Goal: Find specific page/section: Find specific page/section

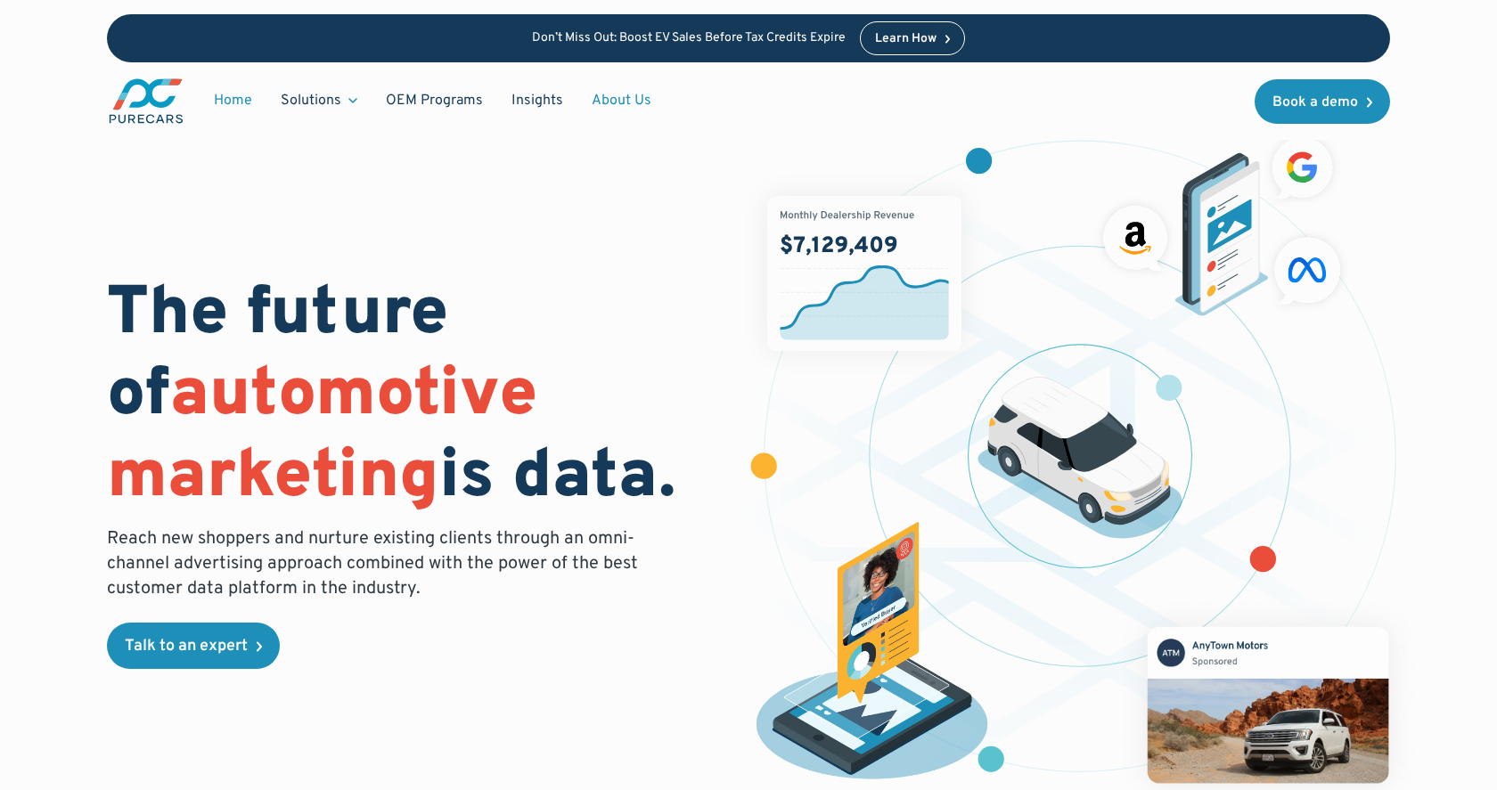
click at [623, 95] on link "About Us" at bounding box center [621, 101] width 88 height 34
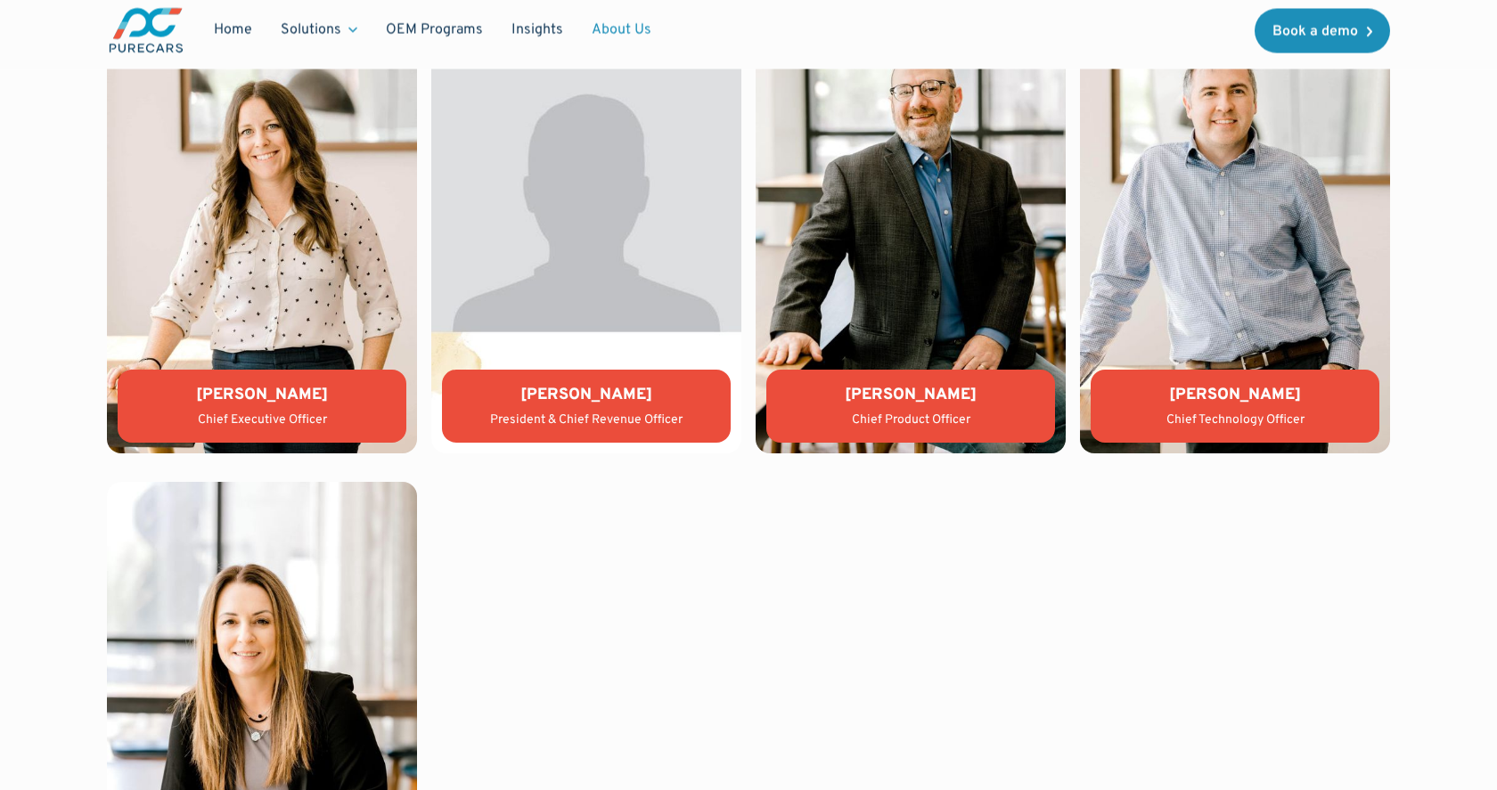
scroll to position [4027, 0]
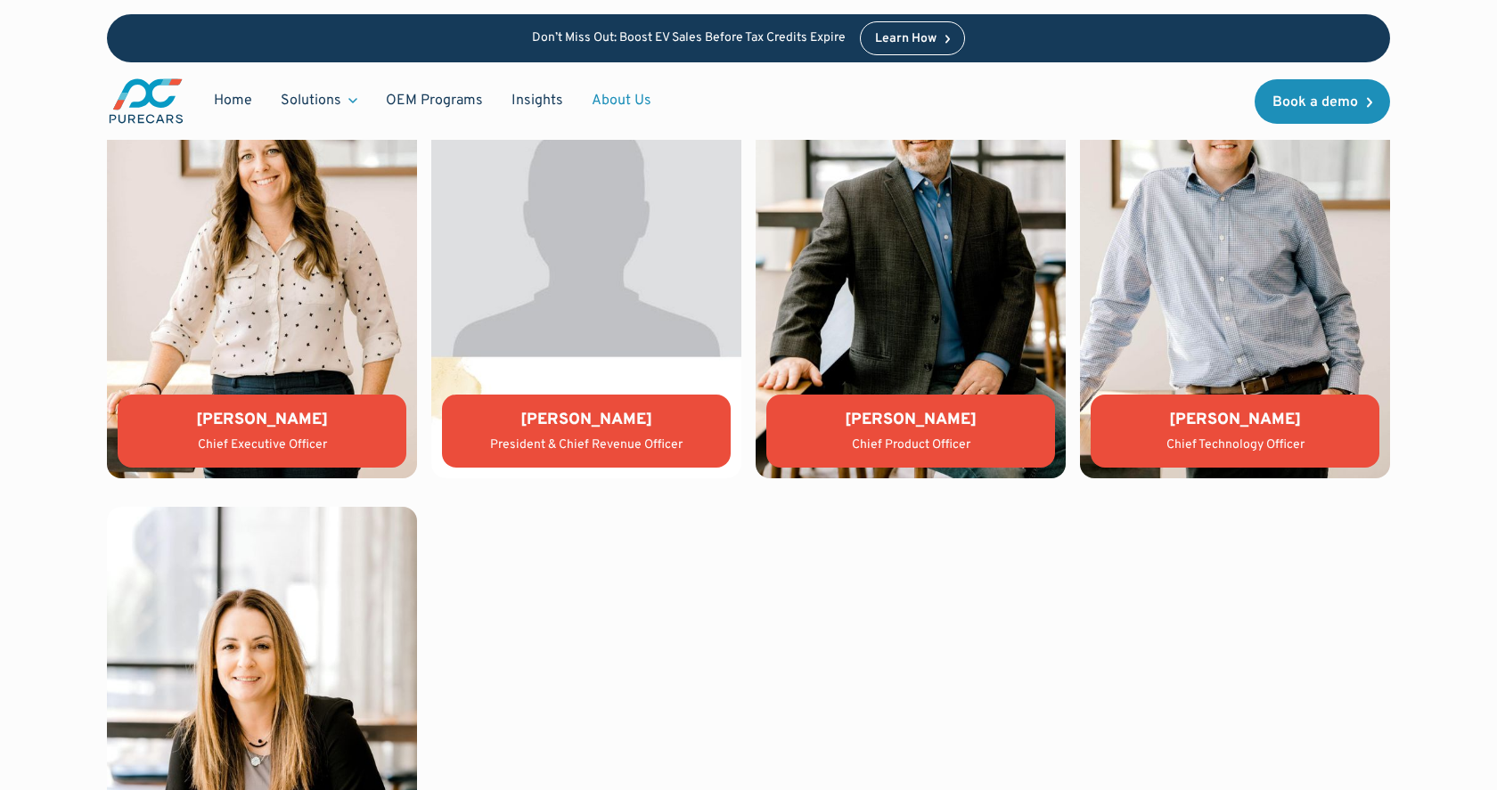
click at [1224, 403] on div "[PERSON_NAME] Chief Technology Officer" at bounding box center [1235, 432] width 289 height 74
click at [1243, 318] on img at bounding box center [1235, 245] width 310 height 465
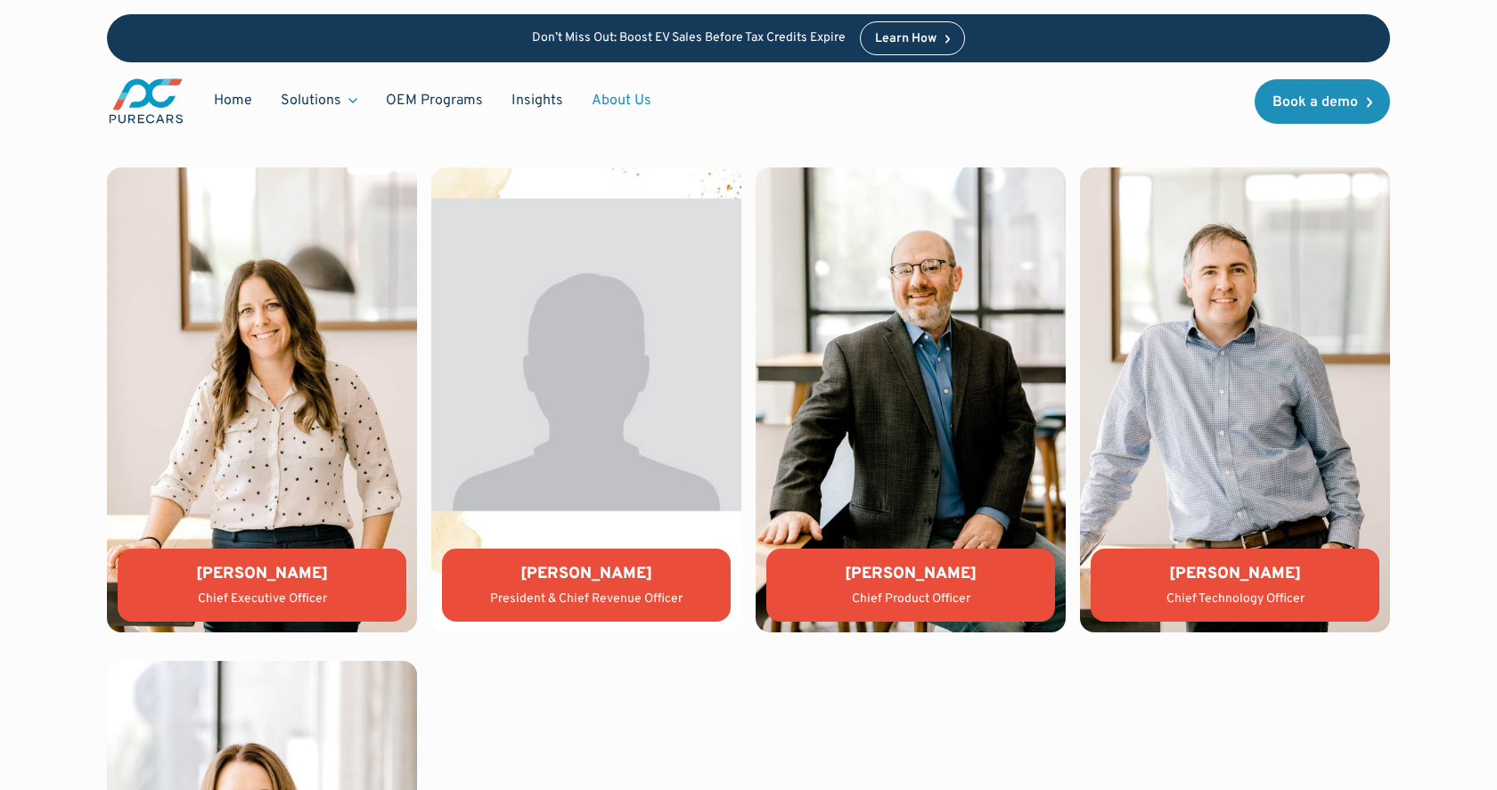
scroll to position [3872, 0]
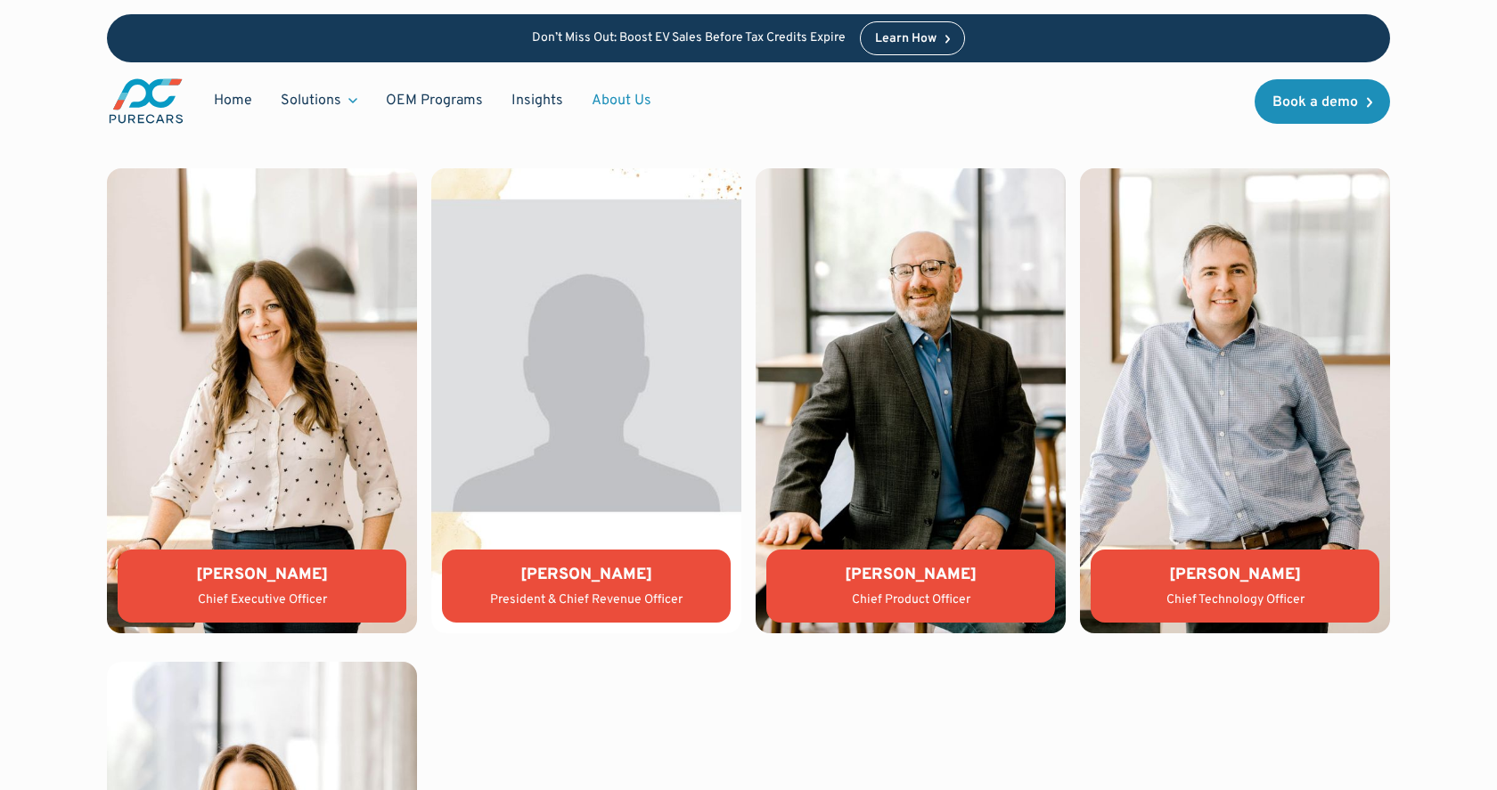
click at [1223, 576] on div "[PERSON_NAME]" at bounding box center [1235, 575] width 260 height 22
click at [1216, 603] on div "Chief Technology Officer" at bounding box center [1235, 601] width 260 height 18
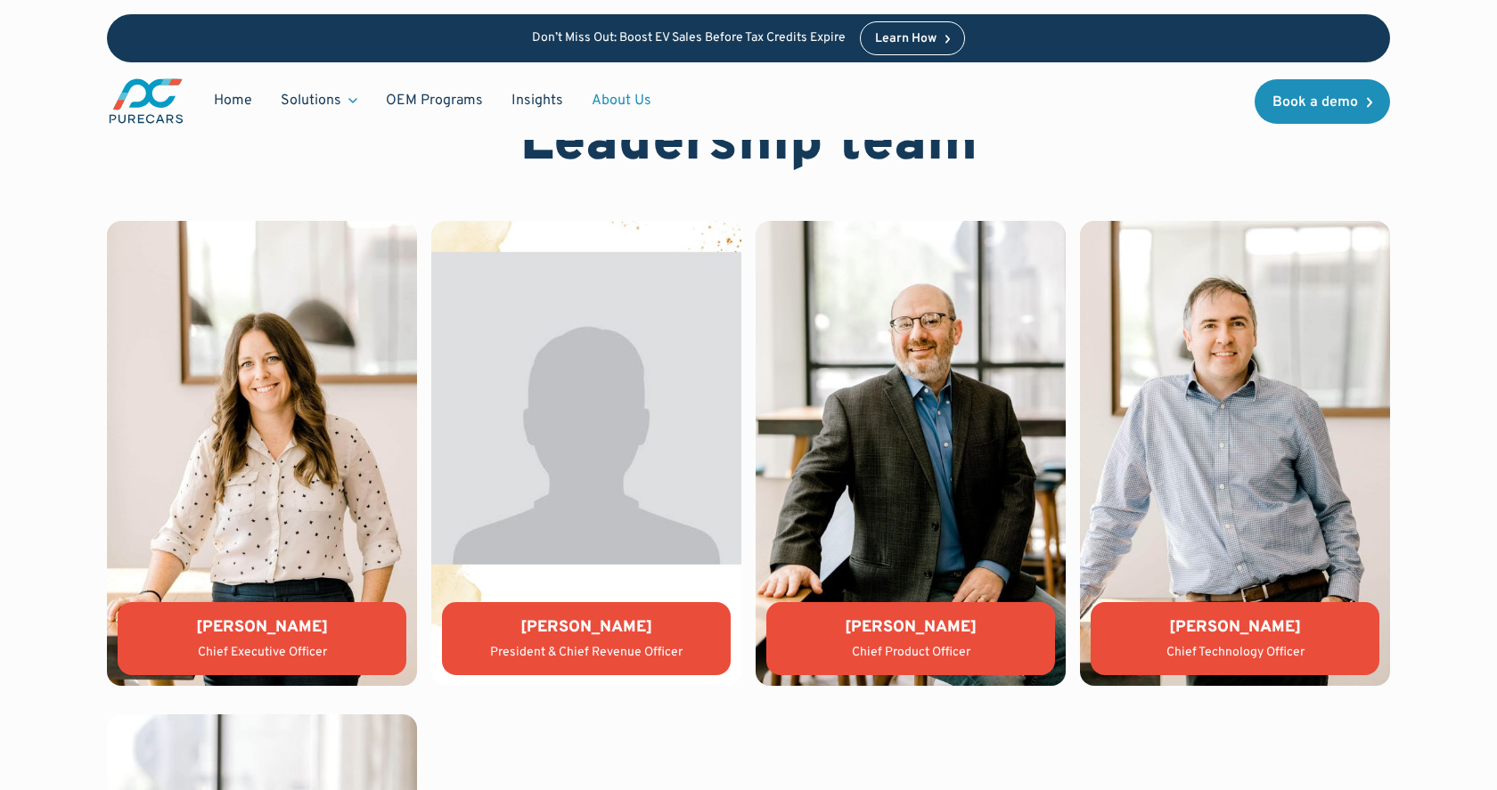
scroll to position [3817, 0]
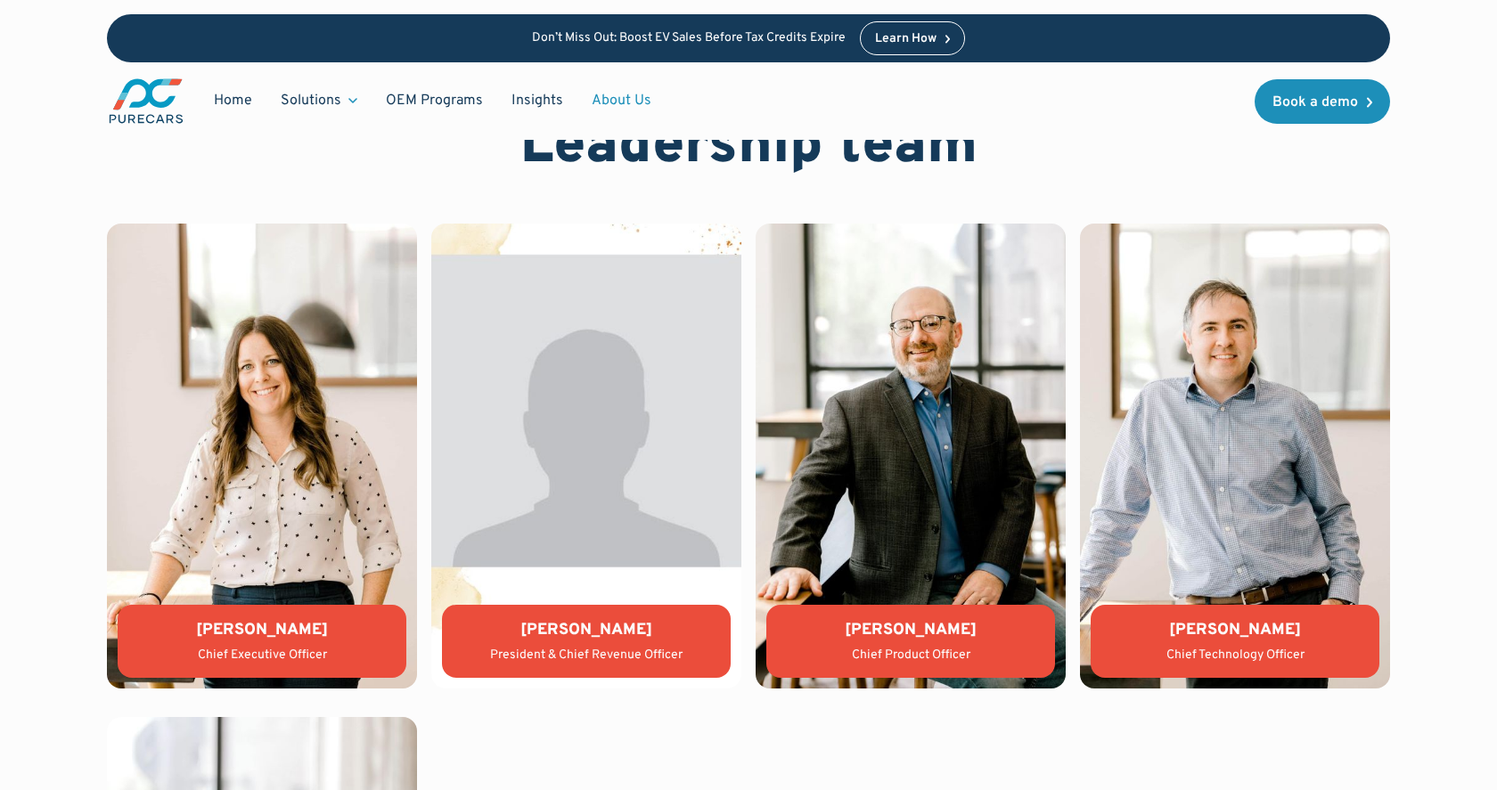
click at [295, 499] on img at bounding box center [262, 456] width 310 height 465
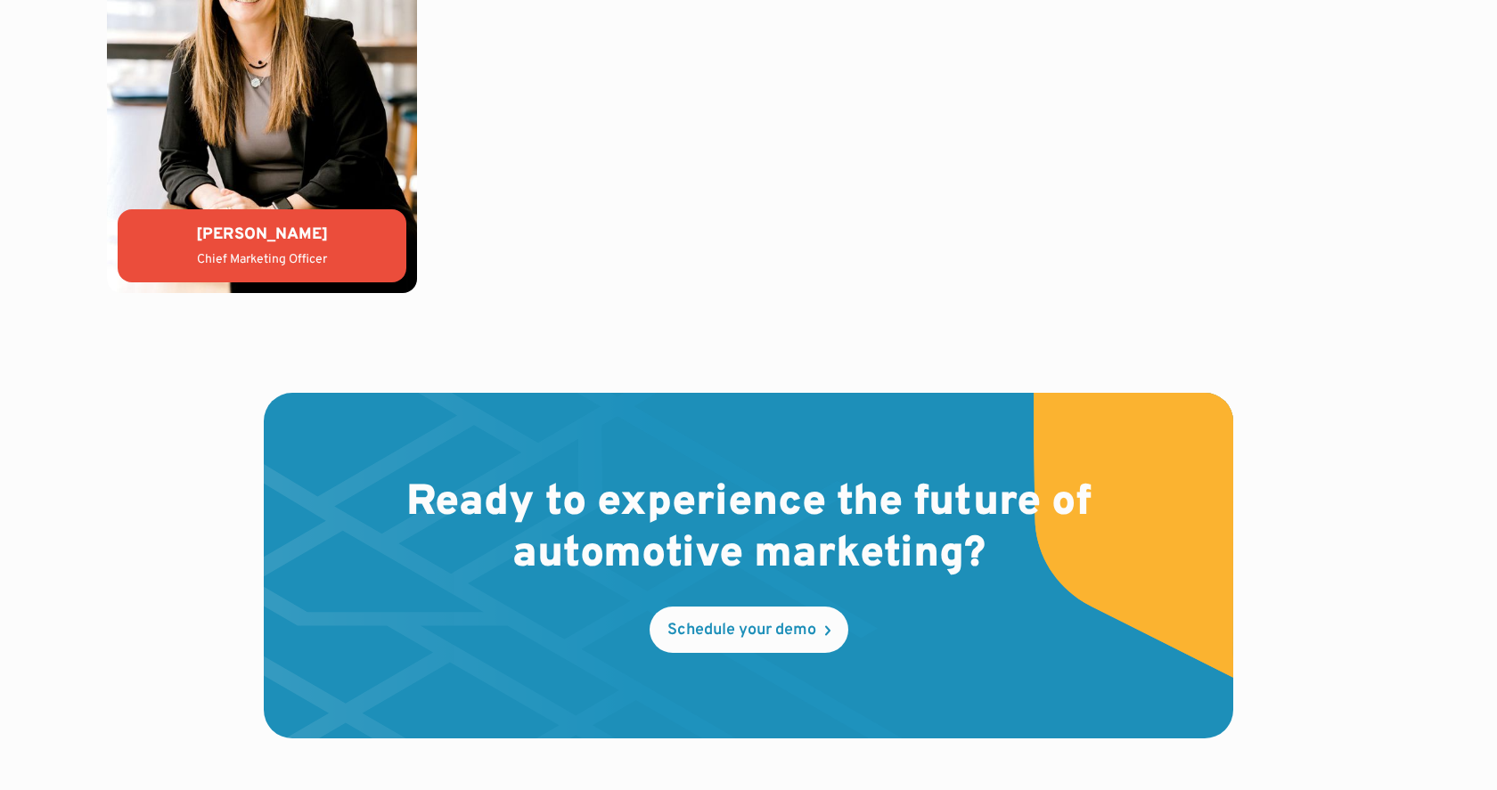
scroll to position [5284, 0]
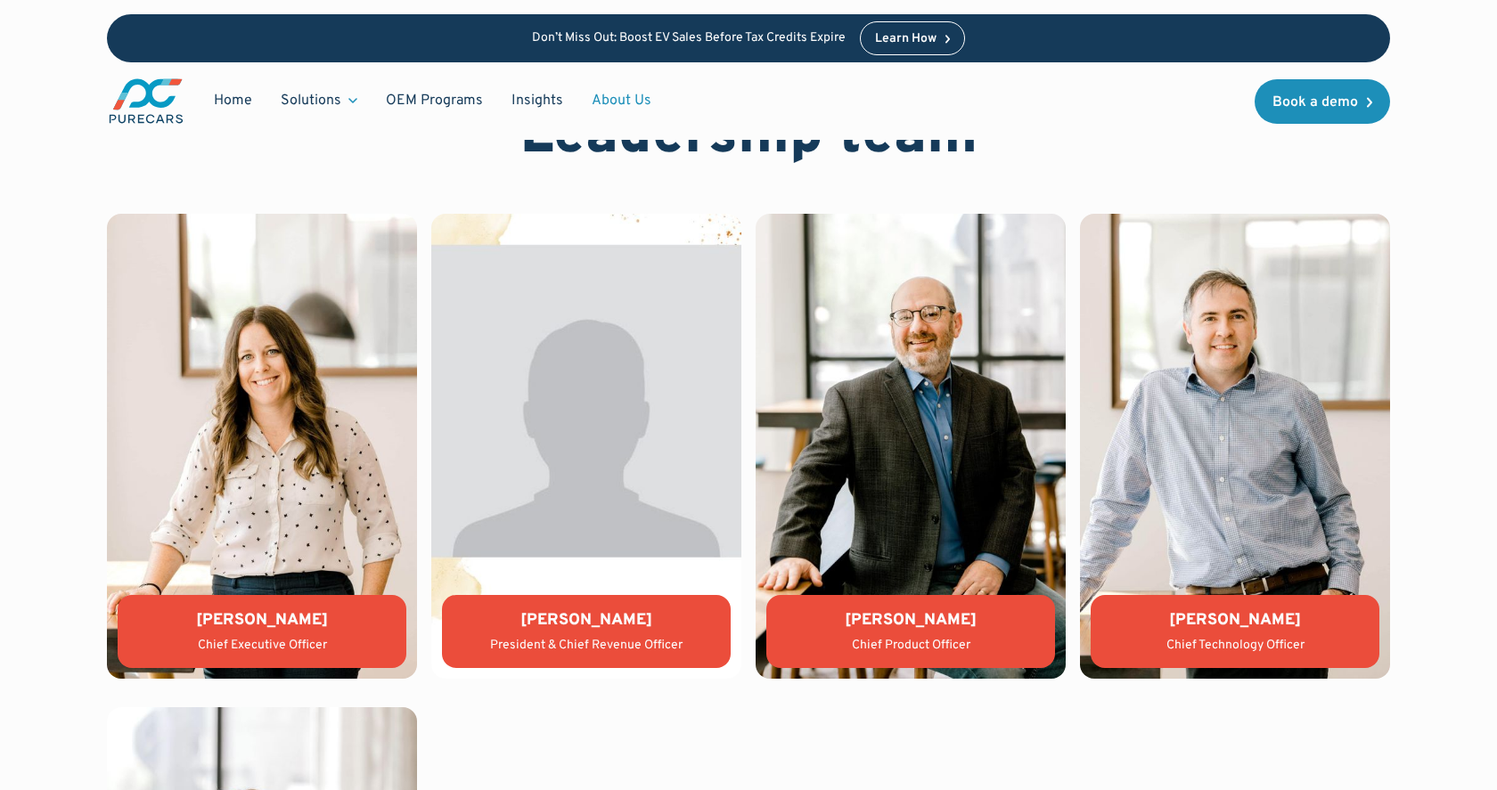
scroll to position [3810, 0]
